Goal: Transaction & Acquisition: Subscribe to service/newsletter

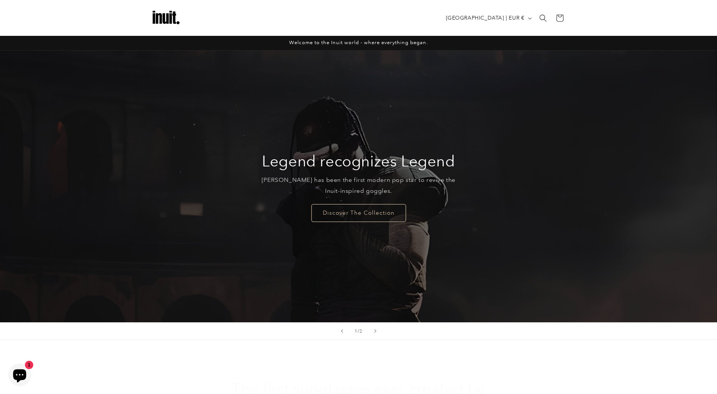
scroll to position [6, 0]
click at [342, 206] on link "Discover The Collection" at bounding box center [358, 213] width 94 height 18
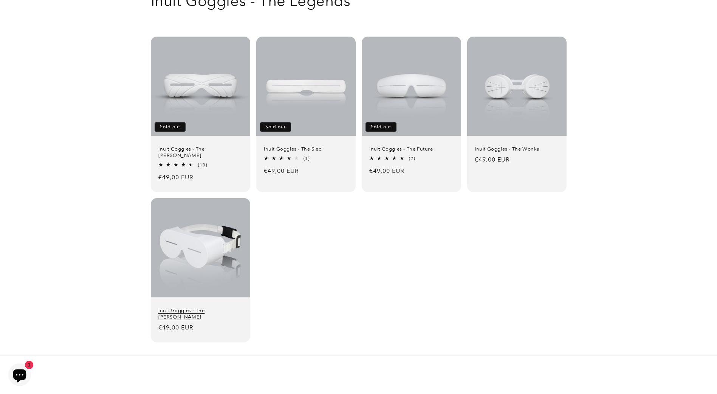
scroll to position [76, 0]
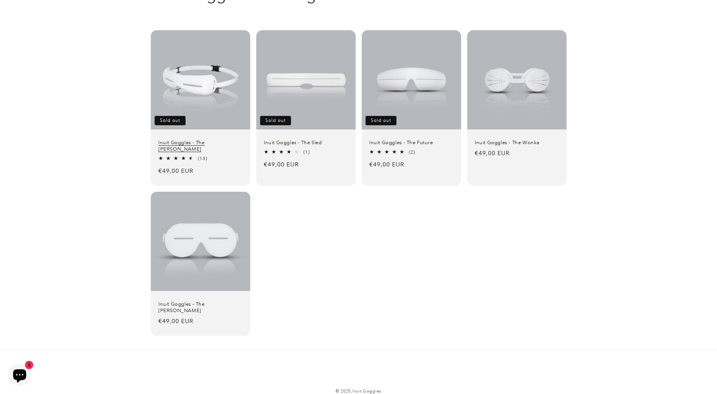
click at [217, 140] on link "Inuit Goggles - The [PERSON_NAME]" at bounding box center [200, 146] width 84 height 13
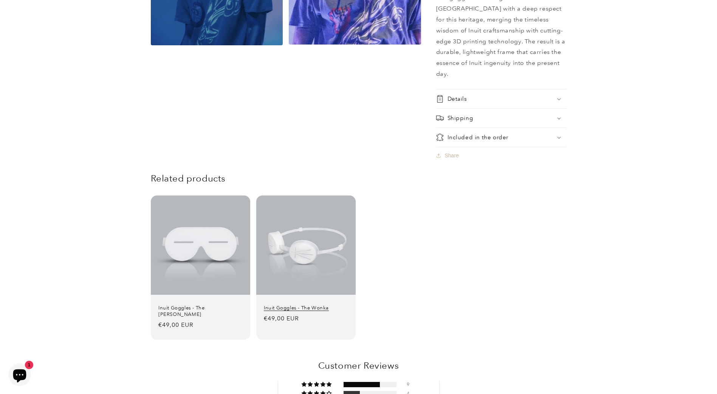
scroll to position [642, 0]
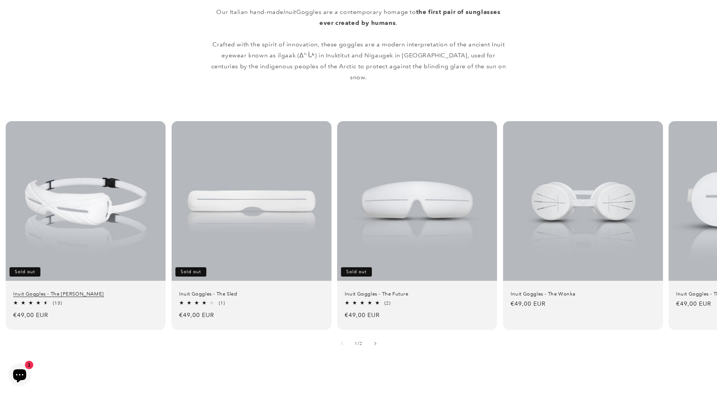
scroll to position [416, 0]
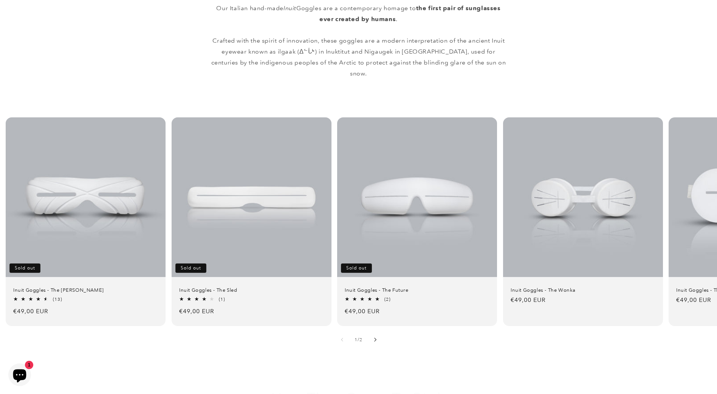
click at [379, 332] on button "Slide right" at bounding box center [375, 340] width 17 height 17
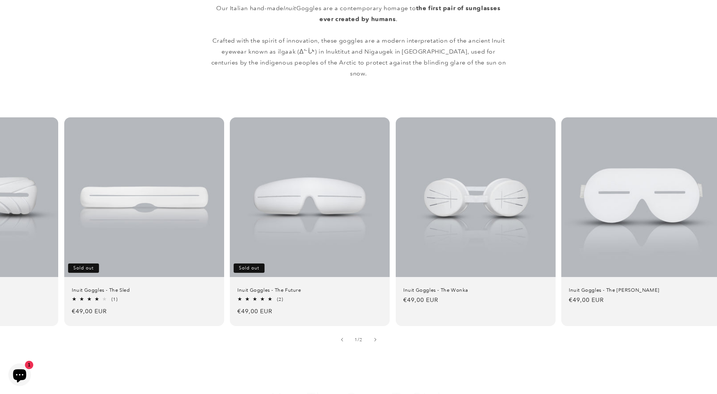
scroll to position [0, 117]
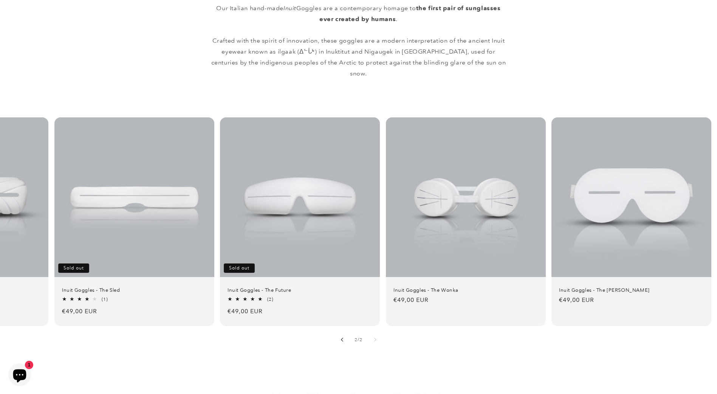
click at [346, 332] on button "Slide left" at bounding box center [342, 340] width 17 height 17
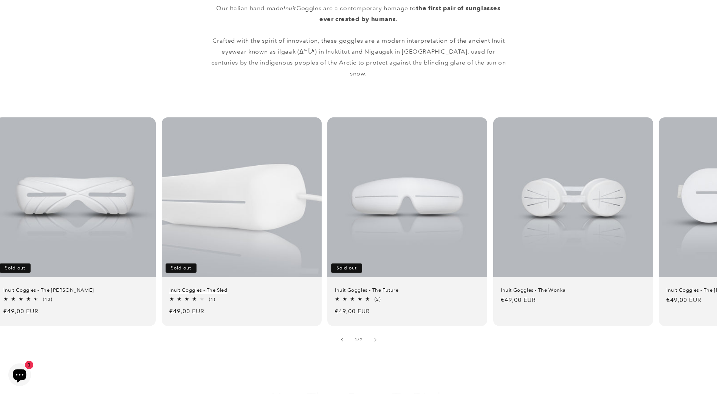
scroll to position [0, 0]
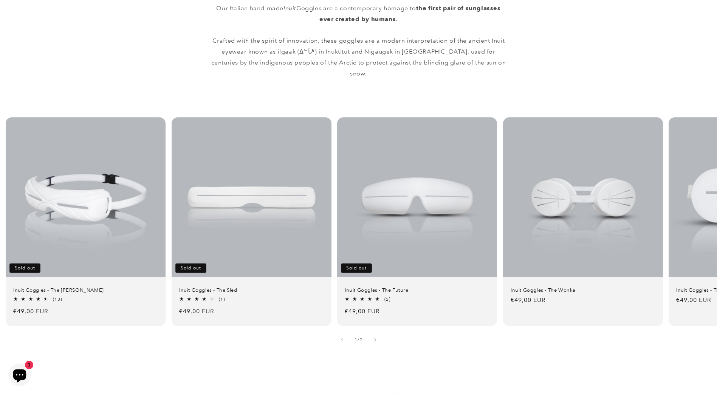
click at [141, 287] on link "Inuit Goggles - The [PERSON_NAME]" at bounding box center [85, 290] width 145 height 6
click at [57, 287] on link "Inuit Goggles - The [PERSON_NAME]" at bounding box center [85, 290] width 145 height 6
click at [52, 287] on link "Inuit Goggles - The [PERSON_NAME]" at bounding box center [85, 290] width 145 height 6
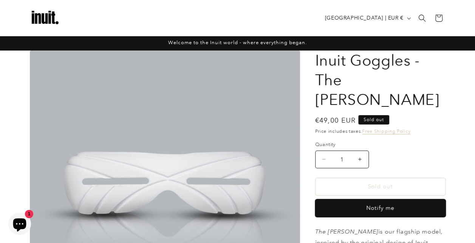
click at [353, 200] on button "Notify me" at bounding box center [380, 209] width 130 height 18
select select "CH"
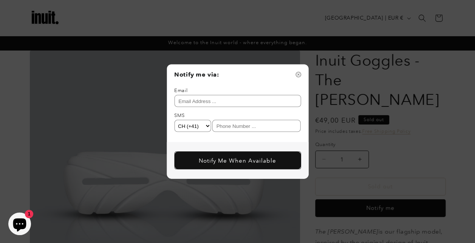
click at [246, 98] on input "text" at bounding box center [237, 101] width 127 height 12
type input "[EMAIL_ADDRESS][DOMAIN_NAME]"
click at [242, 130] on input "text" at bounding box center [256, 126] width 89 height 12
type input "765598734"
click at [223, 158] on button "Notify Me When Available" at bounding box center [237, 161] width 127 height 18
